Goal: Navigation & Orientation: Understand site structure

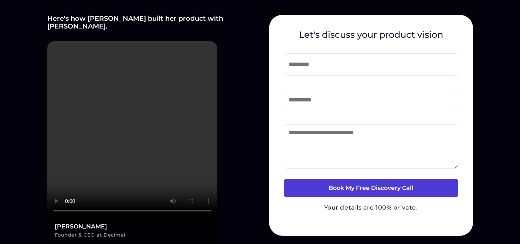
click at [133, 20] on h4 "Here’s how Jaise built her product with Byldd." at bounding box center [149, 22] width 204 height 15
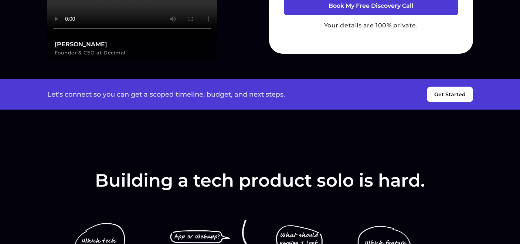
scroll to position [175, 0]
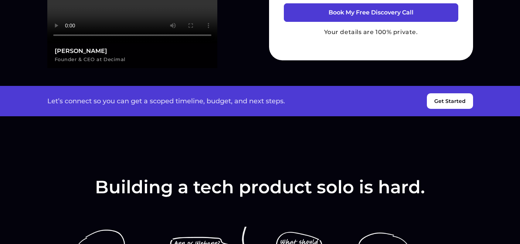
click at [196, 182] on h2 "Building a tech product solo is hard." at bounding box center [260, 187] width 330 height 20
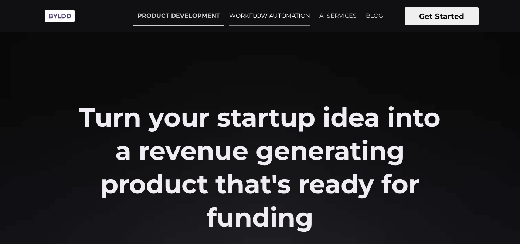
click at [268, 15] on link "WORKFLOW AUTOMATION" at bounding box center [270, 16] width 90 height 18
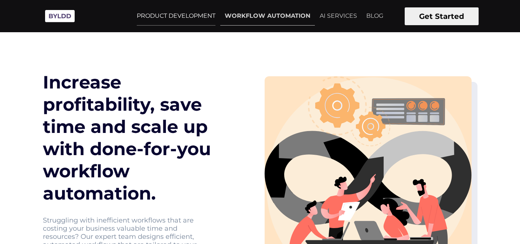
click at [180, 13] on link "PRODUCT DEVELOPMENT" at bounding box center [176, 16] width 88 height 18
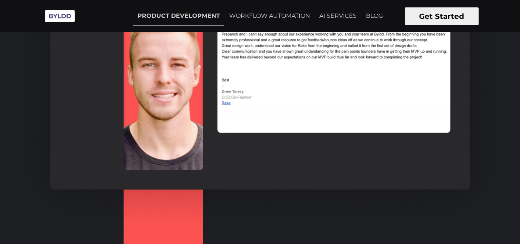
scroll to position [1038, 0]
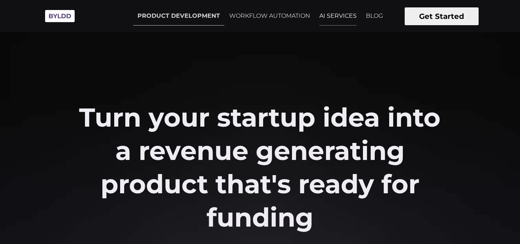
click at [343, 14] on link "AI SERVICES" at bounding box center [338, 16] width 46 height 18
click at [272, 17] on link "WORKFLOW AUTOMATION" at bounding box center [270, 16] width 90 height 18
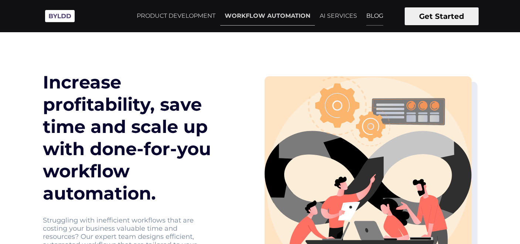
click at [373, 14] on link "BLOG" at bounding box center [375, 16] width 26 height 18
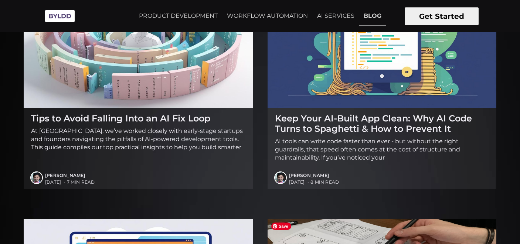
scroll to position [360, 0]
